Goal: Task Accomplishment & Management: Manage account settings

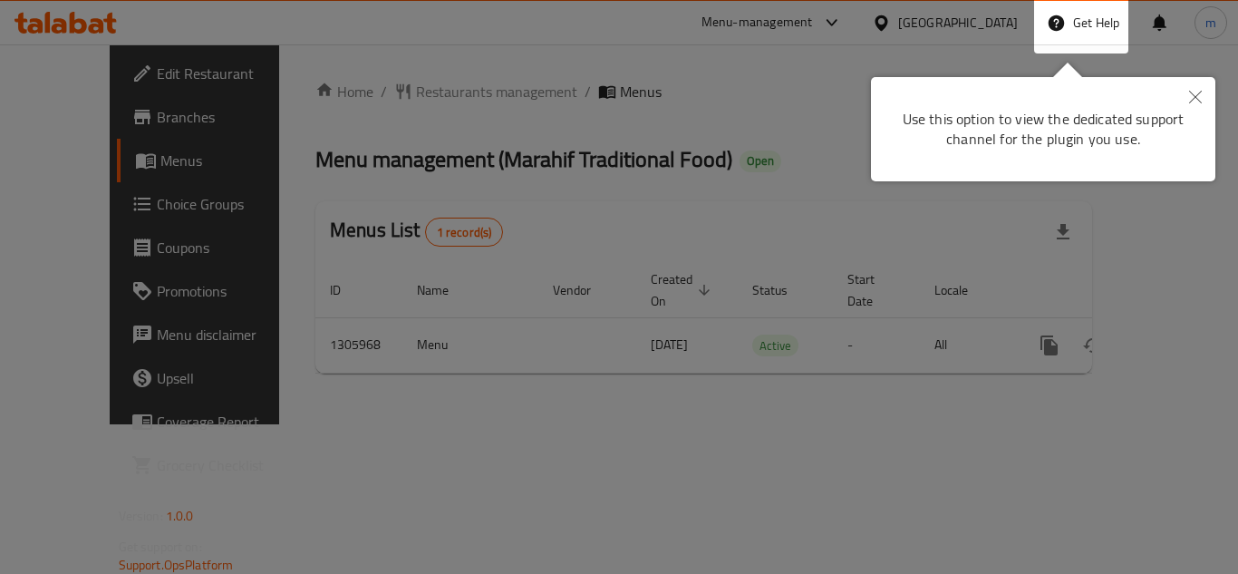
click at [1195, 97] on icon "Close" at bounding box center [1195, 97] width 13 height 13
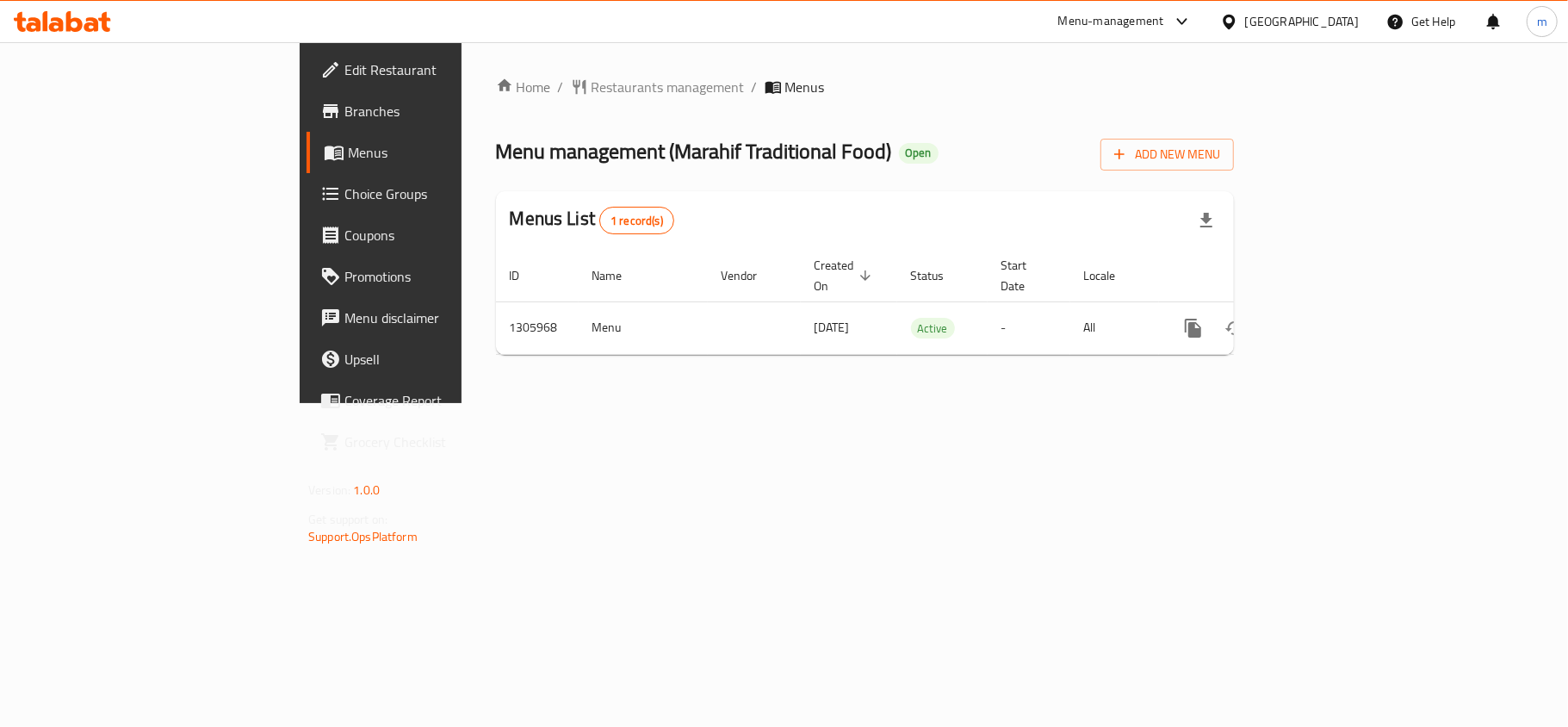
click at [345, 115] on span "Branches" at bounding box center [446, 111] width 203 height 21
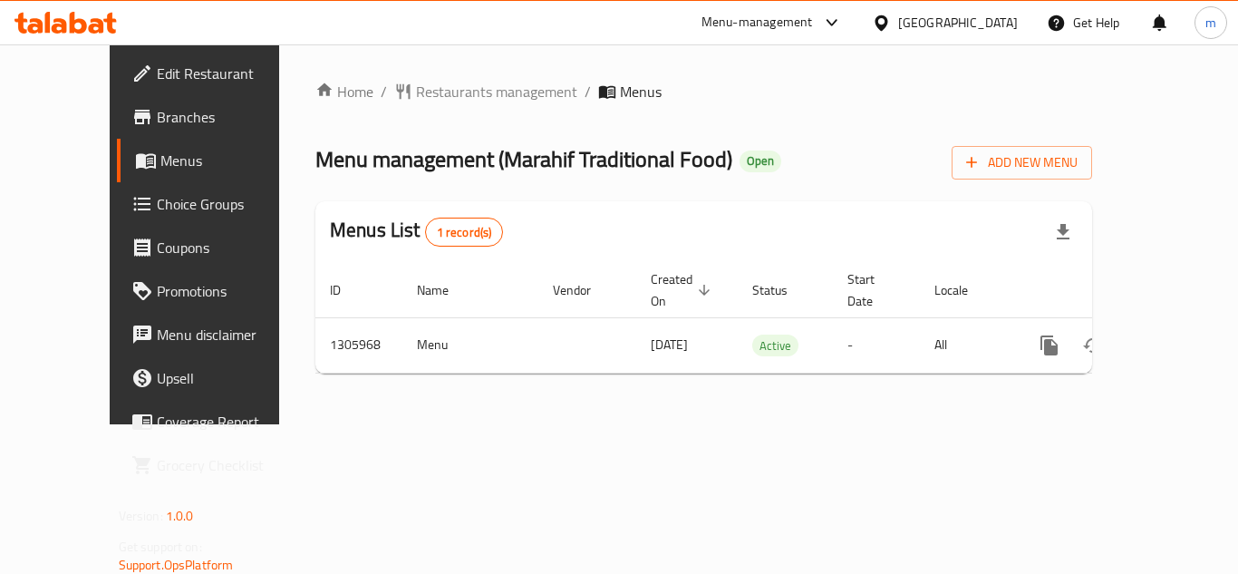
click at [985, 24] on div "[GEOGRAPHIC_DATA]" at bounding box center [958, 23] width 120 height 20
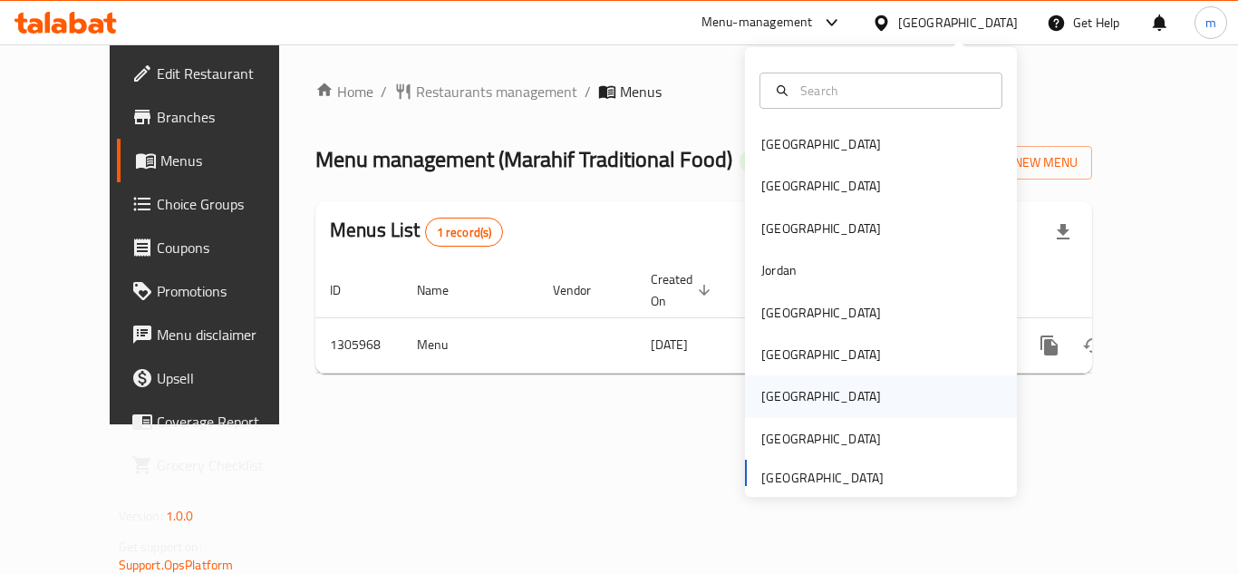
click at [770, 394] on div "[GEOGRAPHIC_DATA]" at bounding box center [822, 396] width 120 height 20
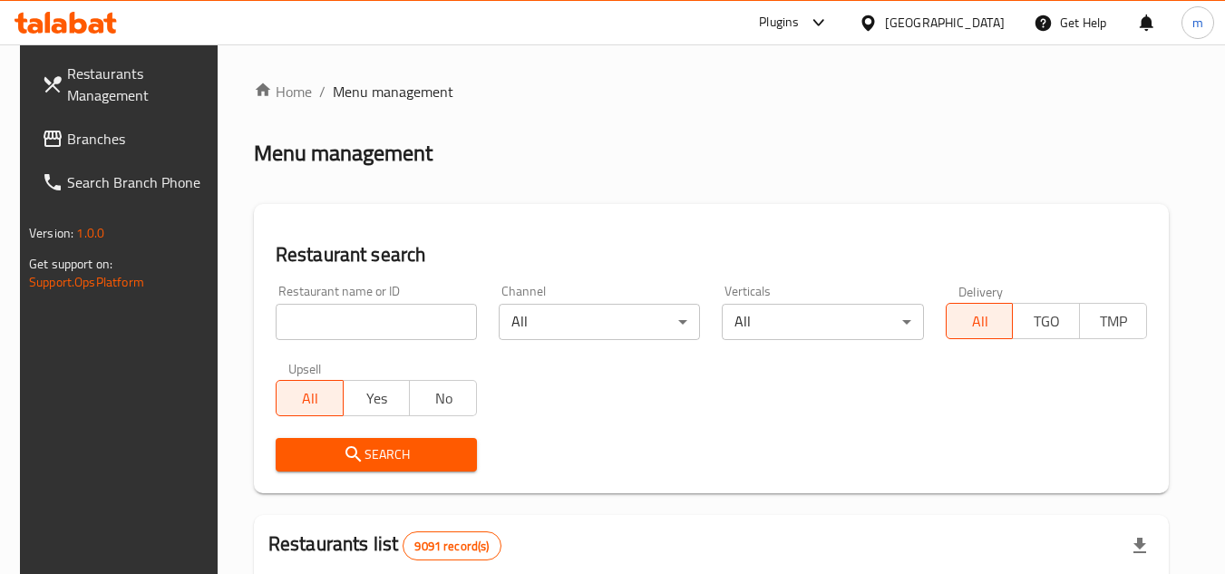
click at [103, 148] on span "Branches" at bounding box center [138, 139] width 143 height 22
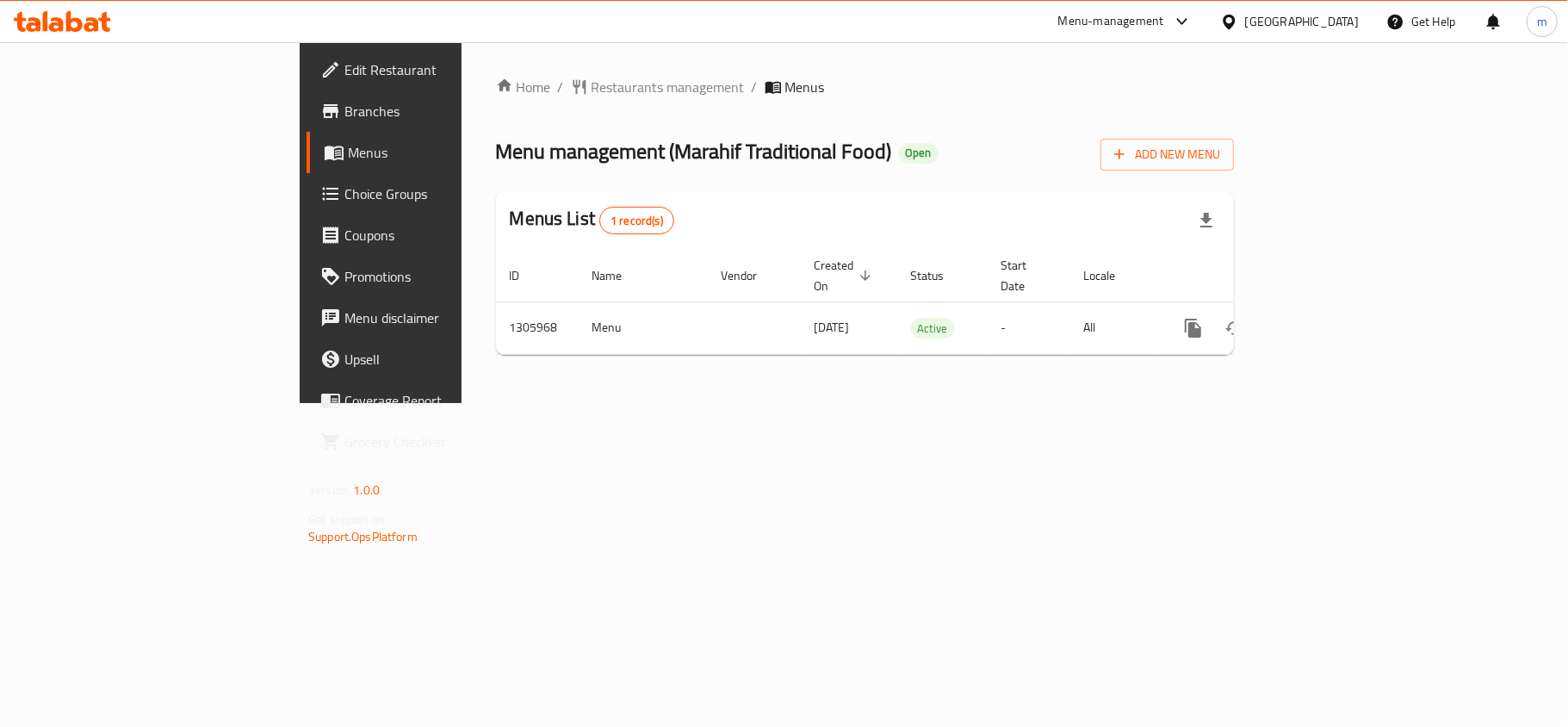
click at [1298, 28] on div "[GEOGRAPHIC_DATA]" at bounding box center [1302, 22] width 114 height 19
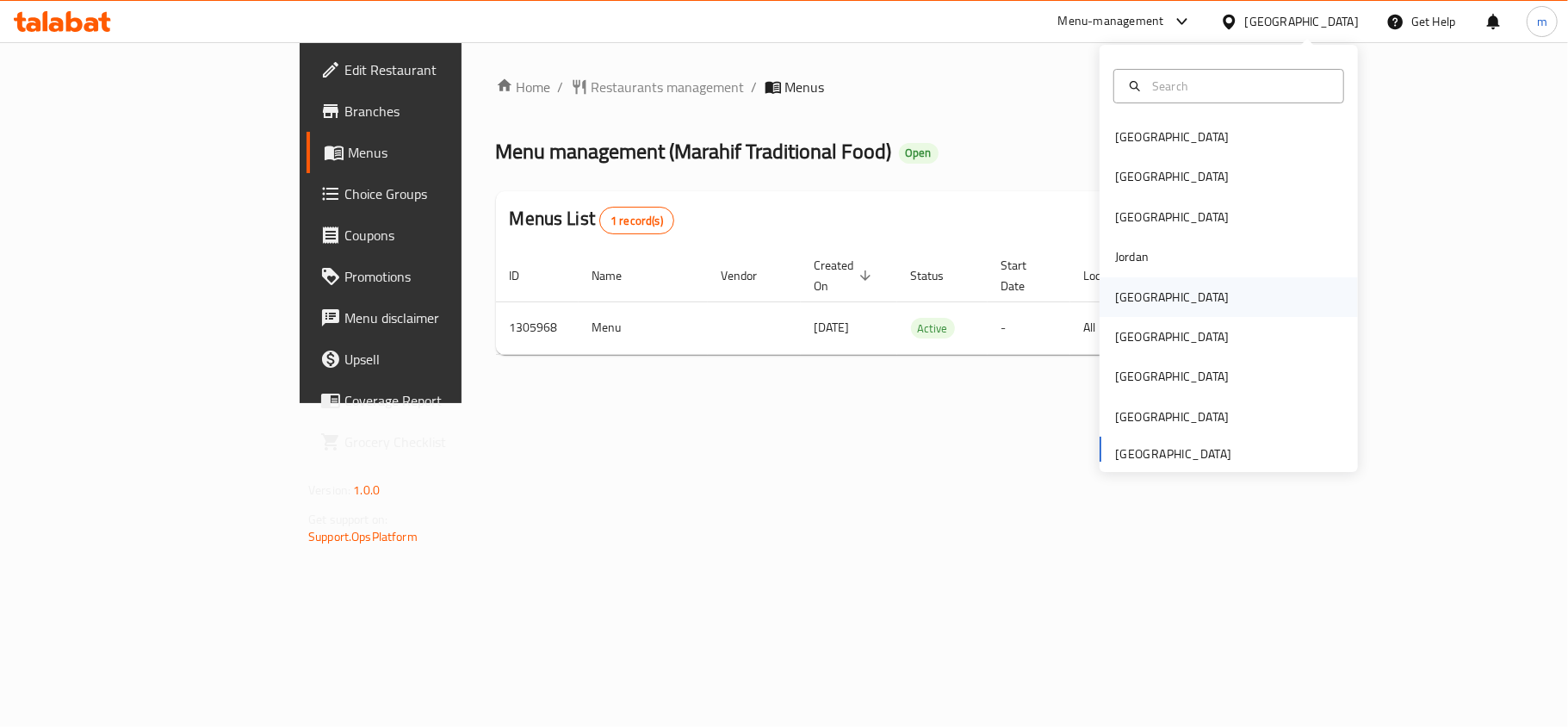
click at [1124, 307] on div "[GEOGRAPHIC_DATA]" at bounding box center [1172, 297] width 114 height 19
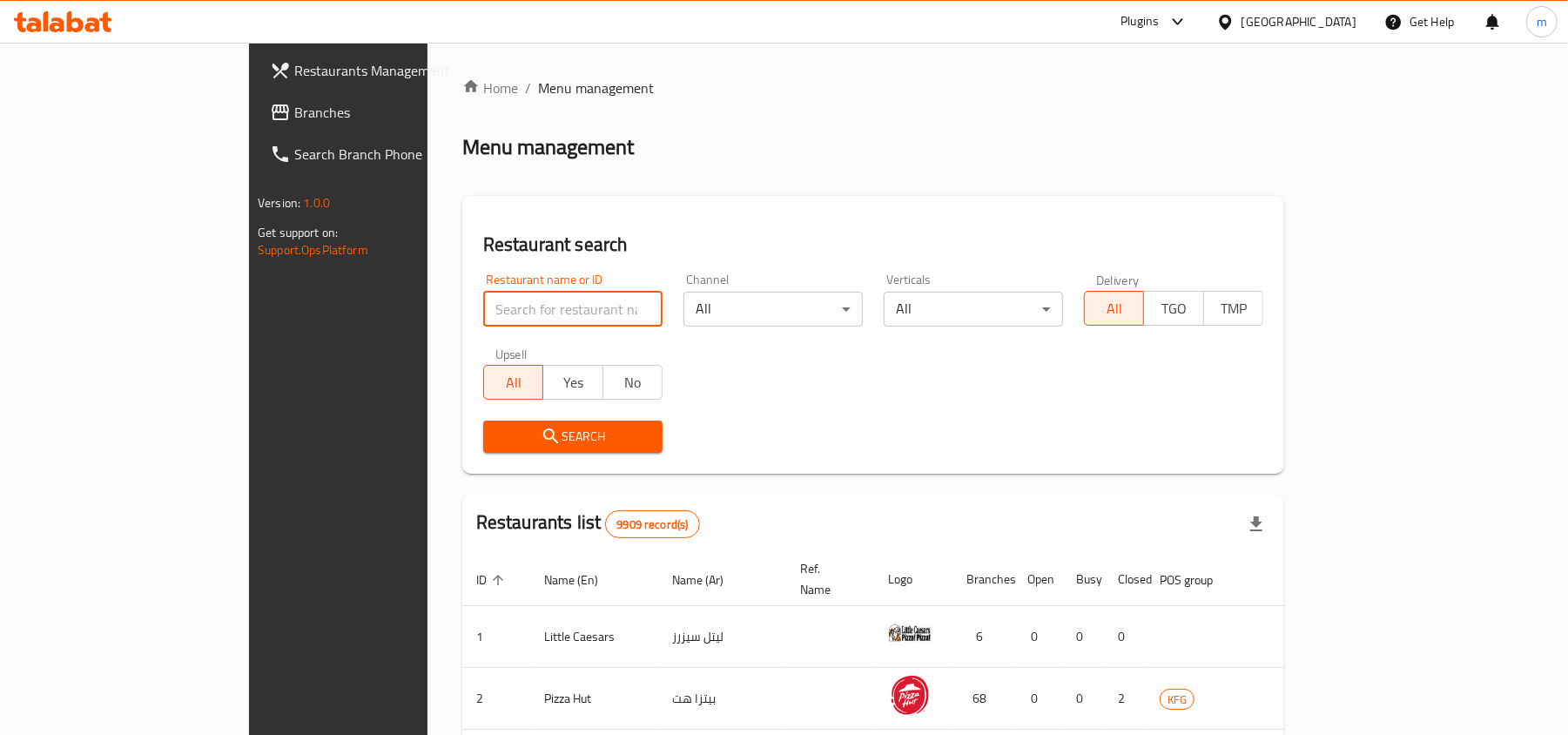
click at [483, 311] on input "search" at bounding box center [572, 309] width 180 height 35
click at [294, 123] on span "Branches" at bounding box center [395, 112] width 203 height 21
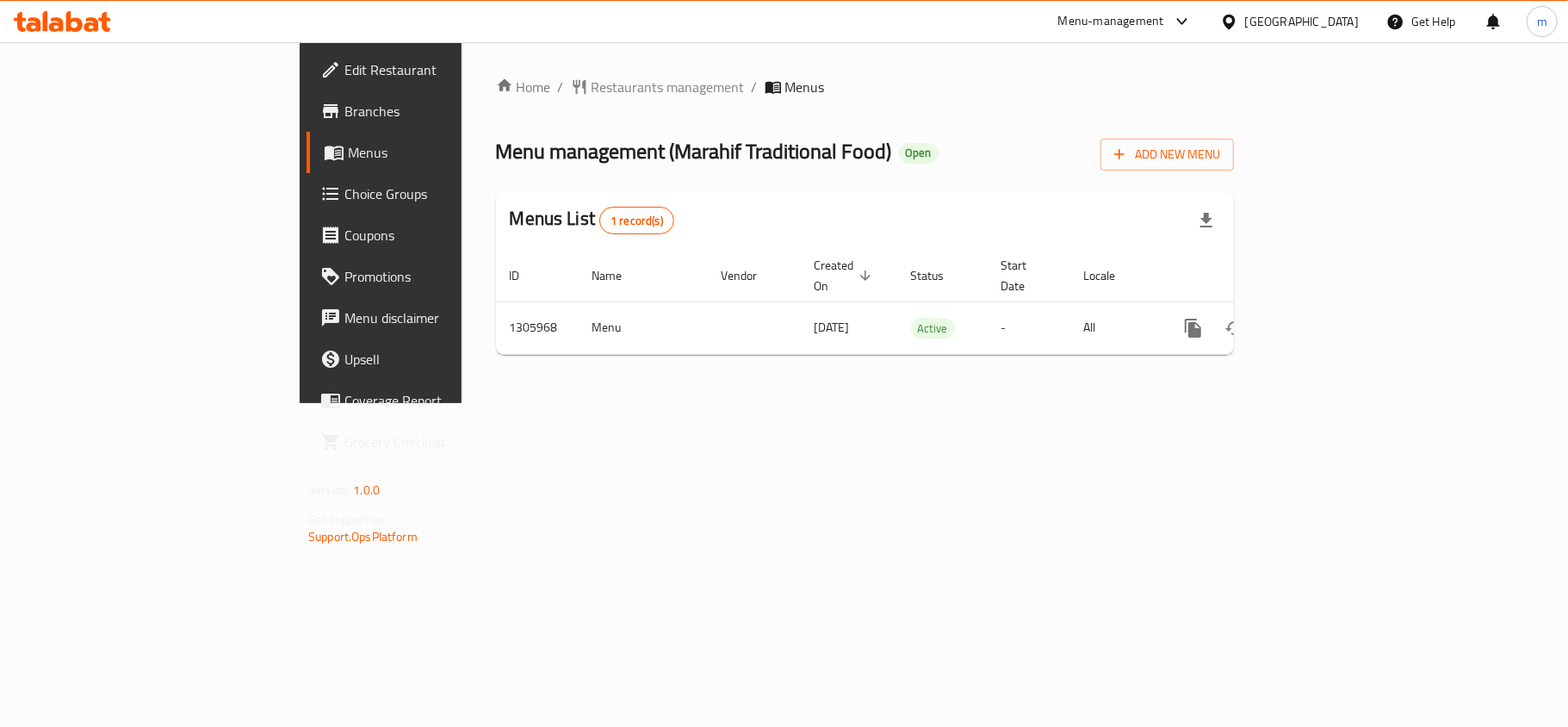
click at [1303, 32] on div "[GEOGRAPHIC_DATA]" at bounding box center [1289, 22] width 166 height 42
click at [1300, 22] on div "[GEOGRAPHIC_DATA]" at bounding box center [1302, 22] width 114 height 19
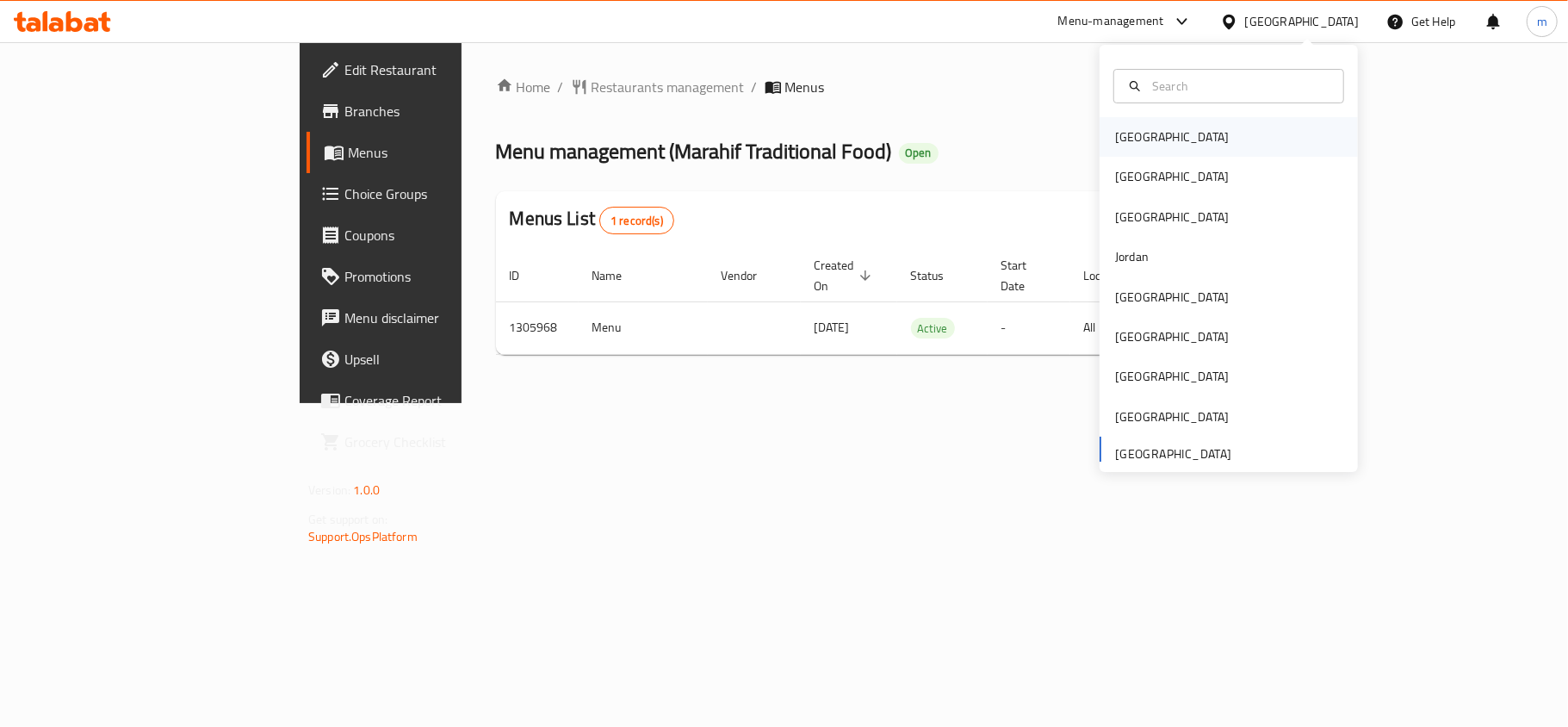
click at [1124, 136] on div "[GEOGRAPHIC_DATA]" at bounding box center [1172, 137] width 114 height 19
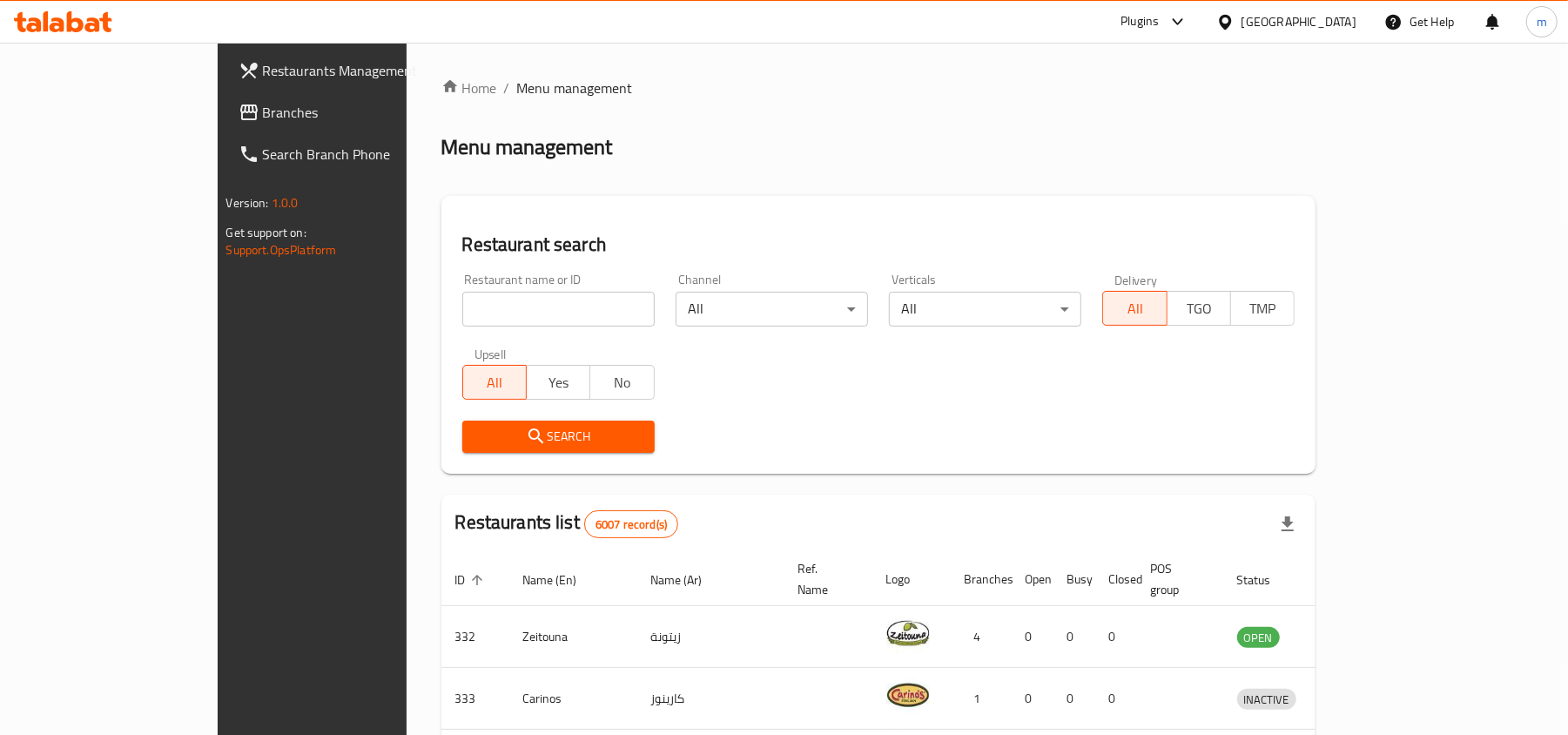
click at [263, 113] on span "Branches" at bounding box center [364, 112] width 203 height 21
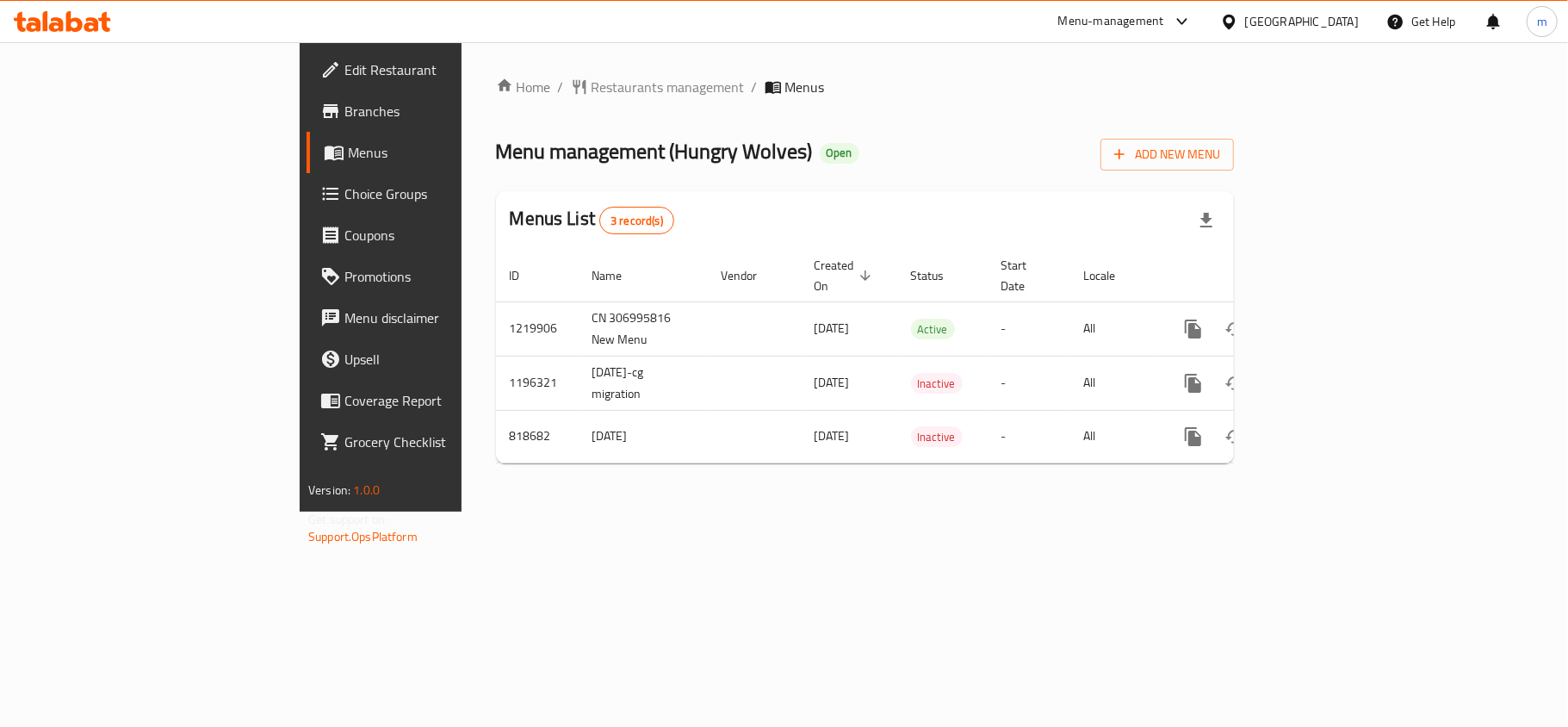
click at [345, 193] on span "Choice Groups" at bounding box center [446, 194] width 203 height 21
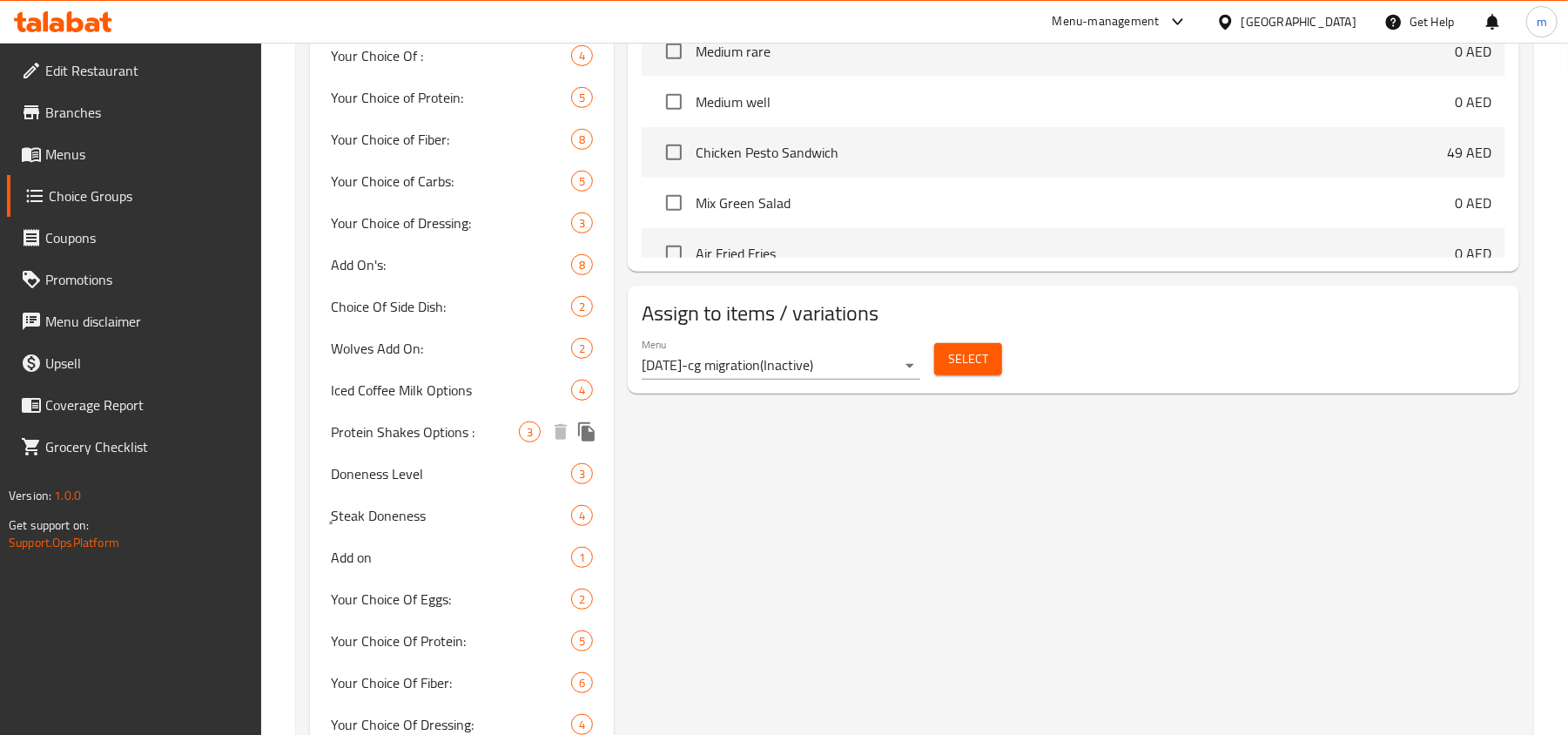
scroll to position [879, 0]
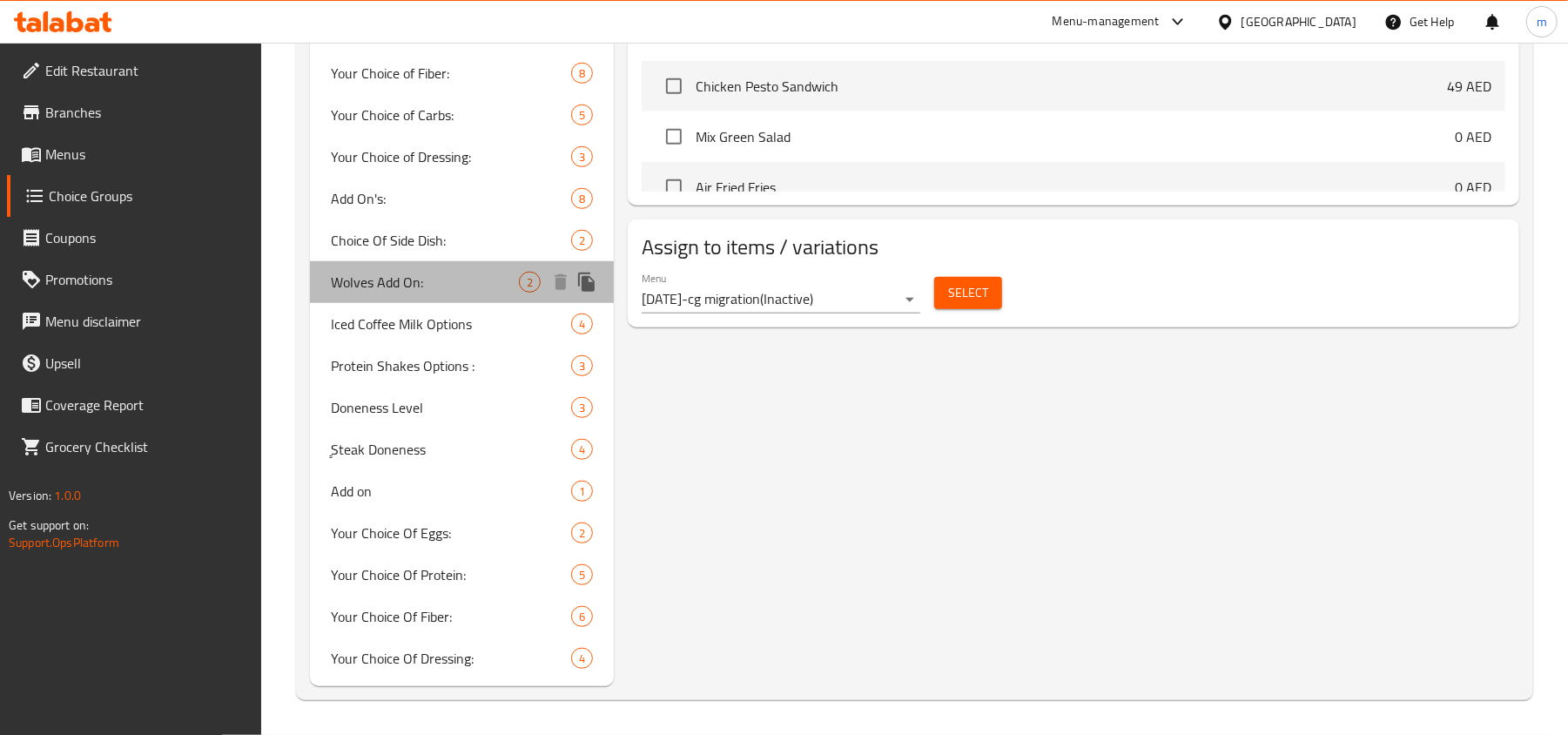
click at [419, 284] on span "Wolves Add On:" at bounding box center [424, 282] width 188 height 21
type input "Wolves Add On:"
type input "Wolves Italiano Add On:"
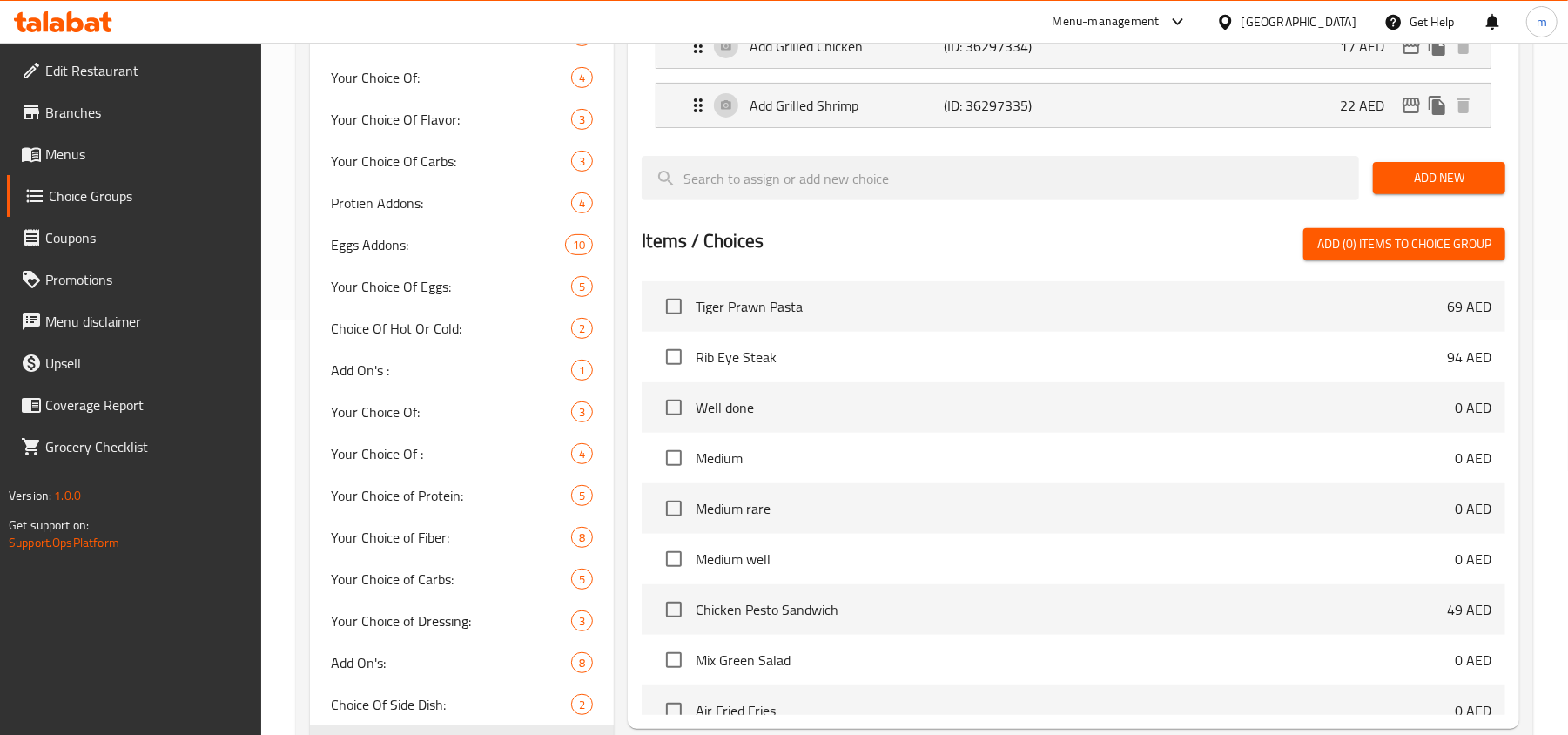
scroll to position [66, 0]
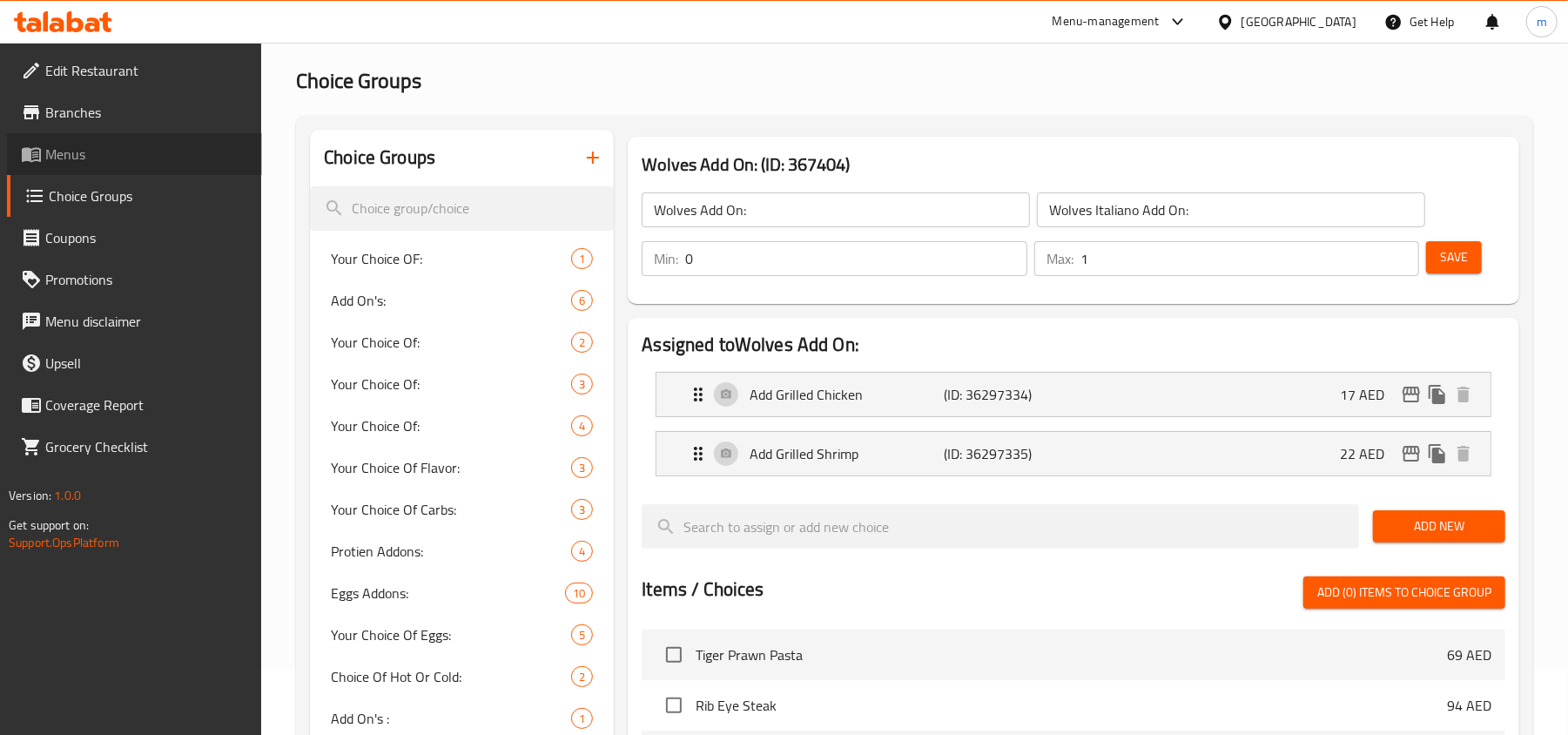
click at [88, 162] on span "Menus" at bounding box center [146, 155] width 203 height 21
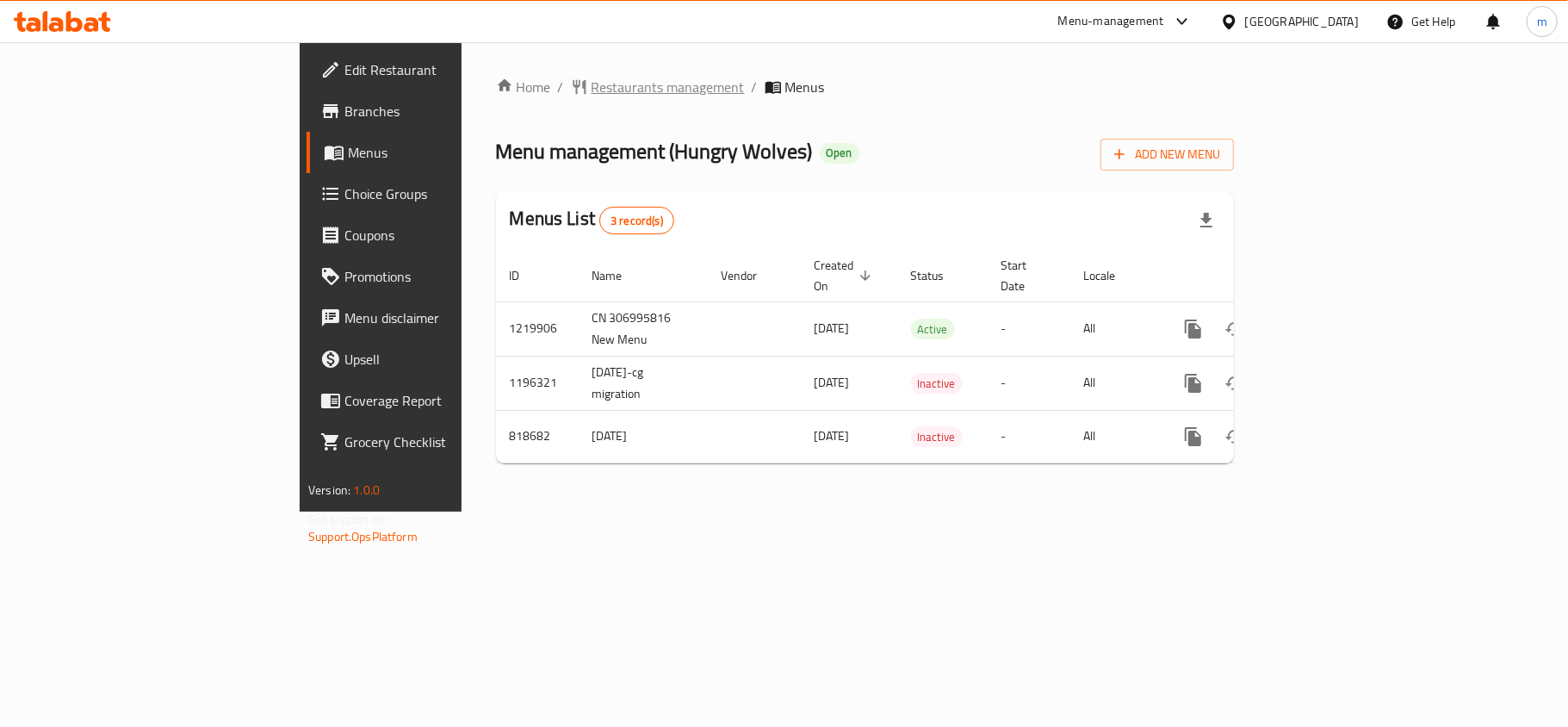
click at [592, 80] on span "Restaurants management" at bounding box center [668, 87] width 153 height 21
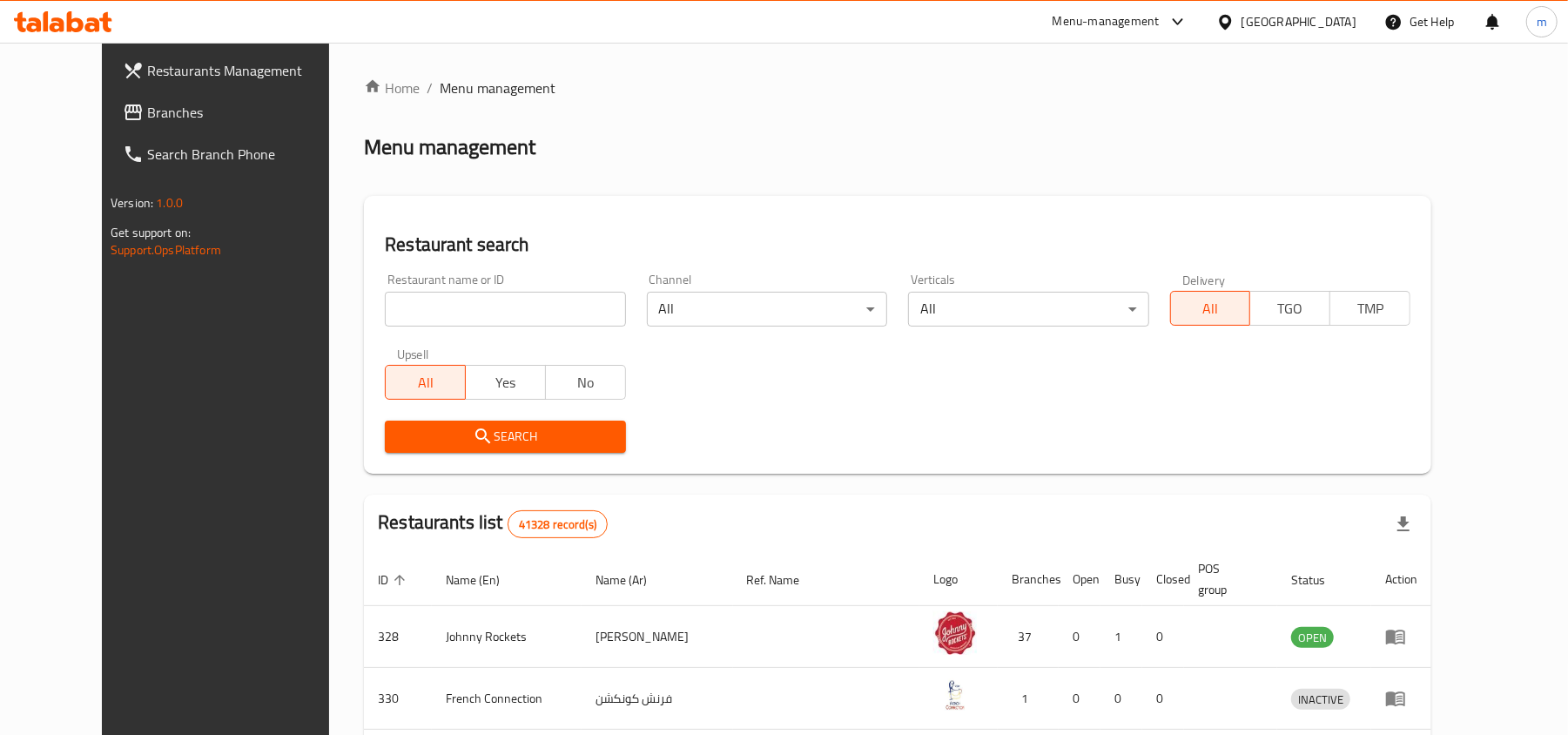
click at [147, 115] on span "Branches" at bounding box center [248, 112] width 203 height 21
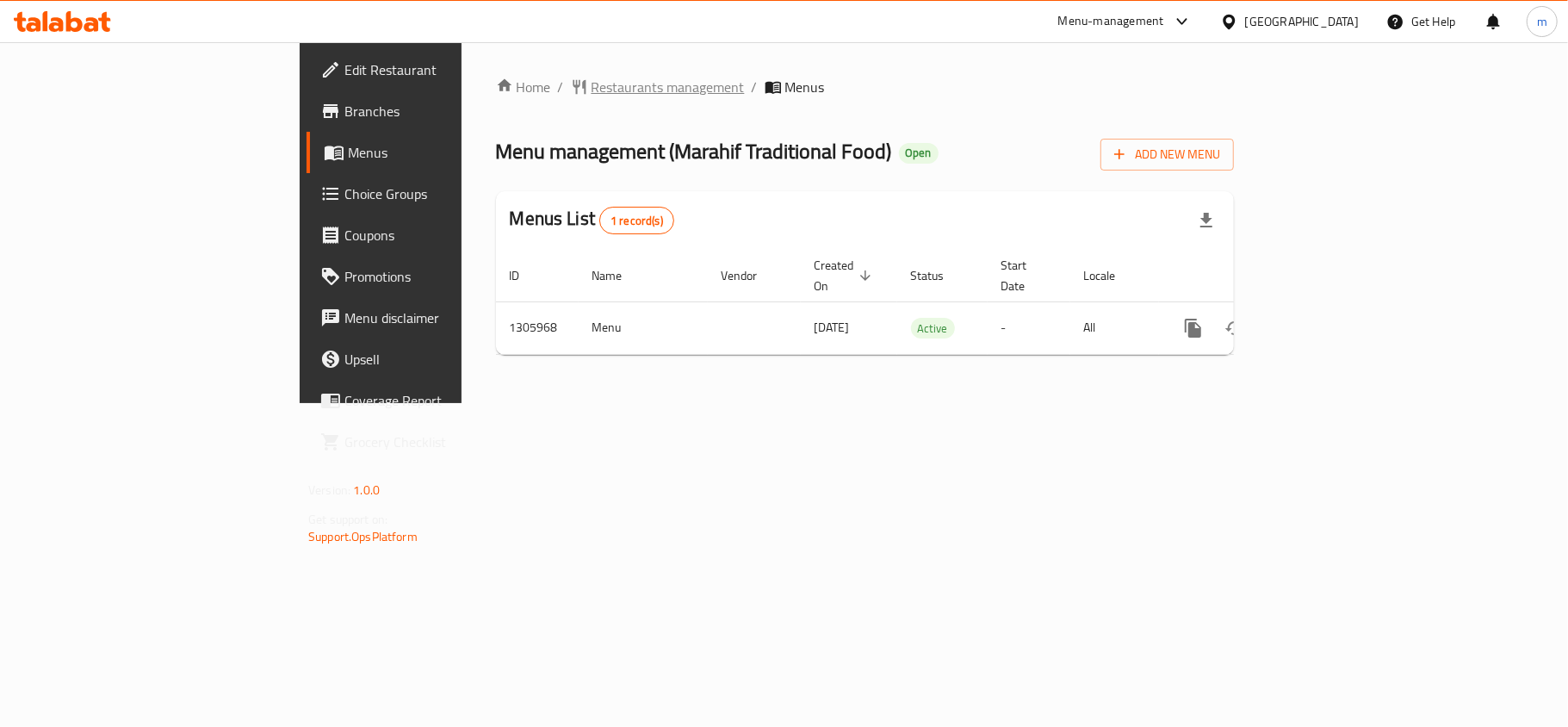
drag, startPoint x: 0, startPoint y: 0, endPoint x: 462, endPoint y: 91, distance: 470.9
click at [592, 91] on span "Restaurants management" at bounding box center [668, 87] width 153 height 21
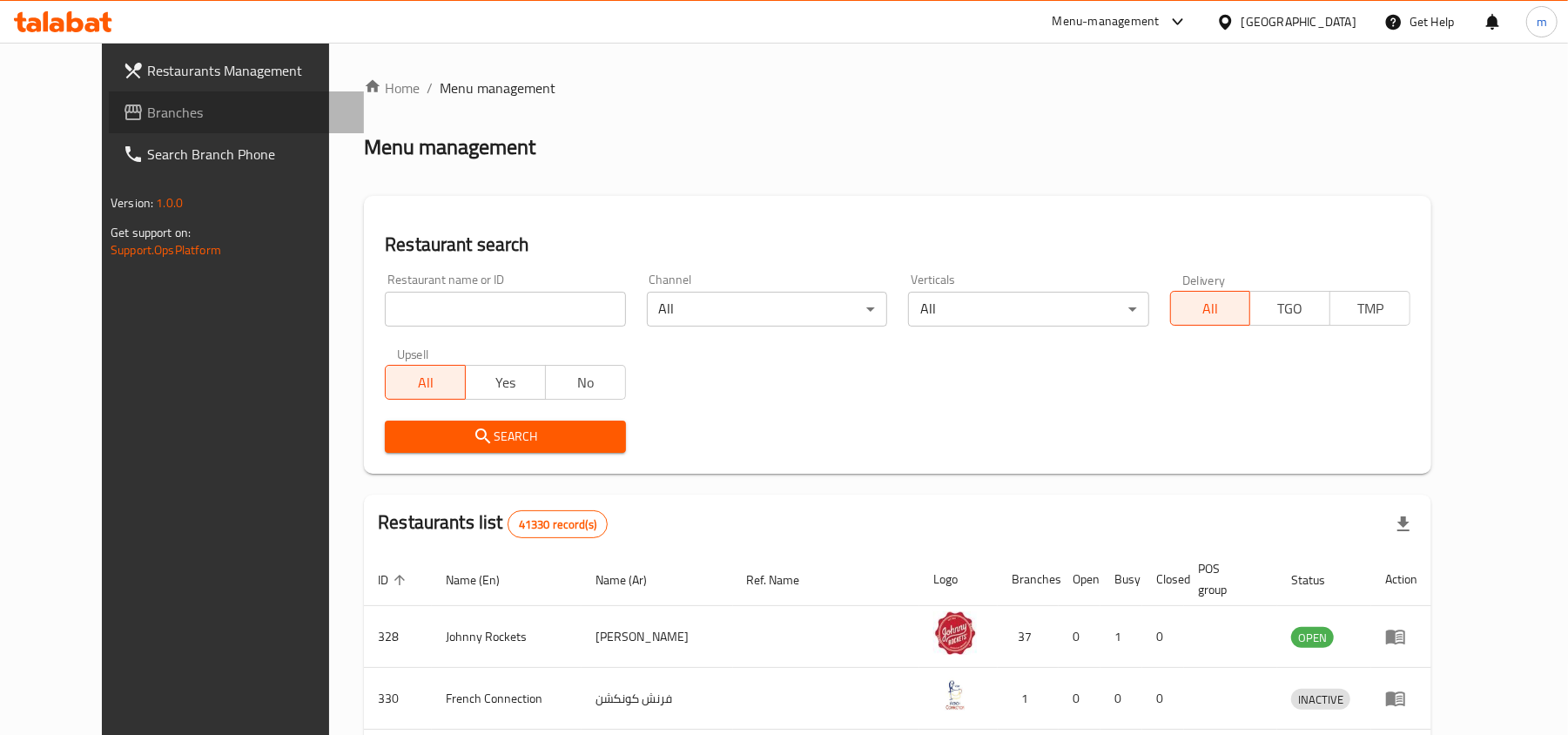
click at [147, 115] on span "Branches" at bounding box center [248, 112] width 203 height 21
